Goal: Information Seeking & Learning: Learn about a topic

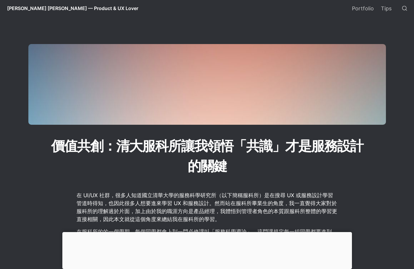
scroll to position [118, 0]
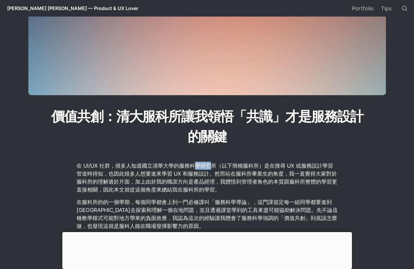
click at [212, 167] on p "在 UI/UX 社群，很多人知道國立清華大學的服務科學研究所（以下簡稱服科所）是在搜尋 UX 或服務設計學習管道時得知，也因此很多人想要進來學習 UX 和服務…" at bounding box center [207, 178] width 262 height 34
click at [236, 165] on p "在 UI/UX 社群，很多人知道國立清華大學的服務科學研究所（以下簡稱服科所）是在搜尋 UX 或服務設計學習管道時得知，也因此很多人想要進來學習 UX 和服務…" at bounding box center [207, 178] width 262 height 34
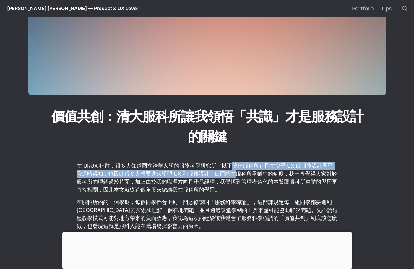
drag, startPoint x: 232, startPoint y: 165, endPoint x: 236, endPoint y: 175, distance: 10.8
click at [236, 175] on p "在 UI/UX 社群，很多人知道國立清華大學的服務科學研究所（以下簡稱服科所）是在搜尋 UX 或服務設計學習管道時得知，也因此很多人想要進來學習 UX 和服務…" at bounding box center [207, 178] width 262 height 34
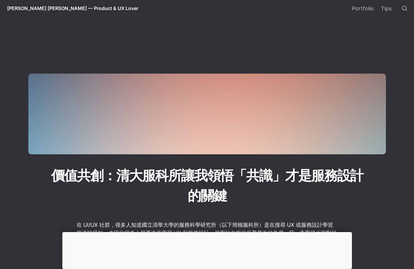
scroll to position [0, 0]
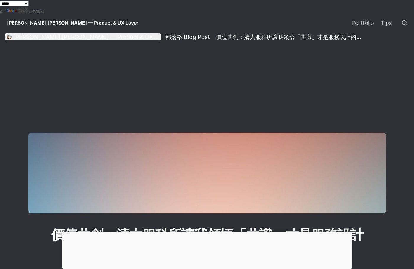
click at [29, 39] on div "[PERSON_NAME] [PERSON_NAME] — Product & UX Lover" at bounding box center [86, 36] width 146 height 7
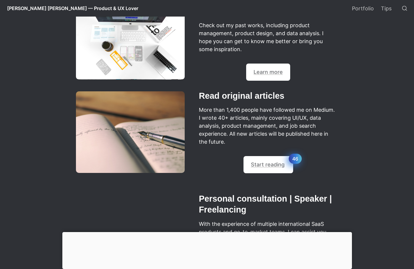
scroll to position [384, 0]
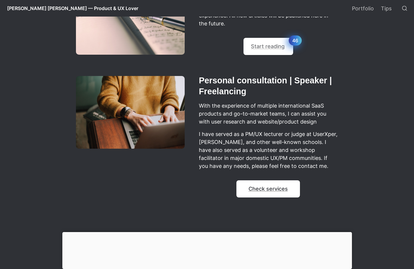
click at [274, 191] on link "Check services" at bounding box center [267, 189] width 39 height 6
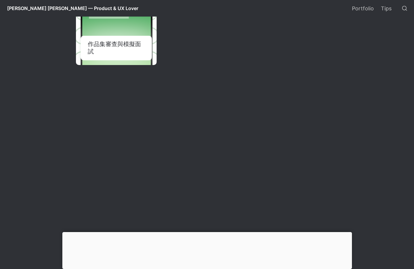
scroll to position [236, 0]
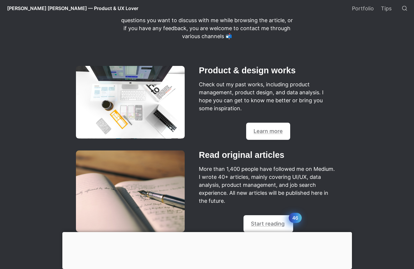
scroll to position [177, 0]
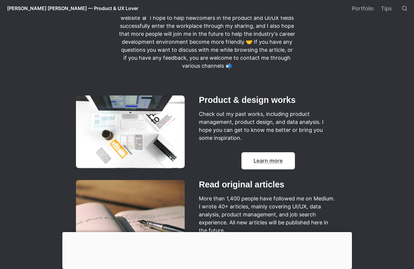
click at [265, 159] on link "Learn more" at bounding box center [267, 160] width 29 height 6
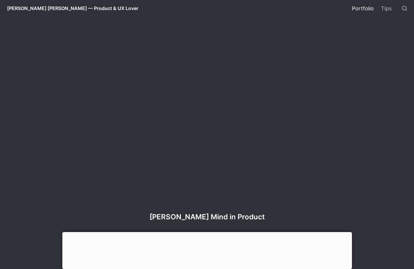
scroll to position [886, 0]
